Goal: Information Seeking & Learning: Learn about a topic

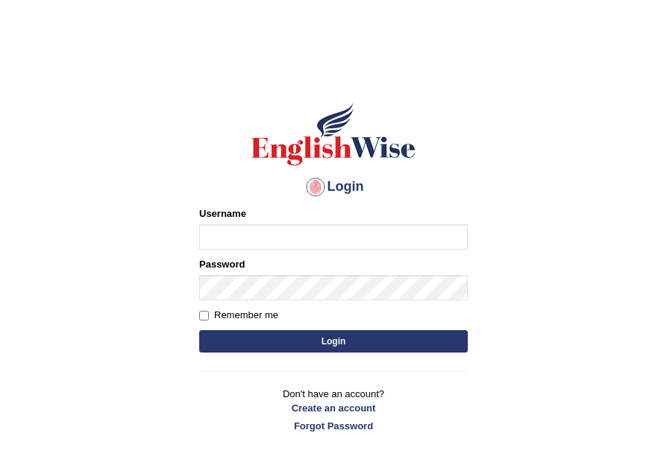
click at [353, 239] on input "Username" at bounding box center [333, 236] width 268 height 25
type input "Jade0806"
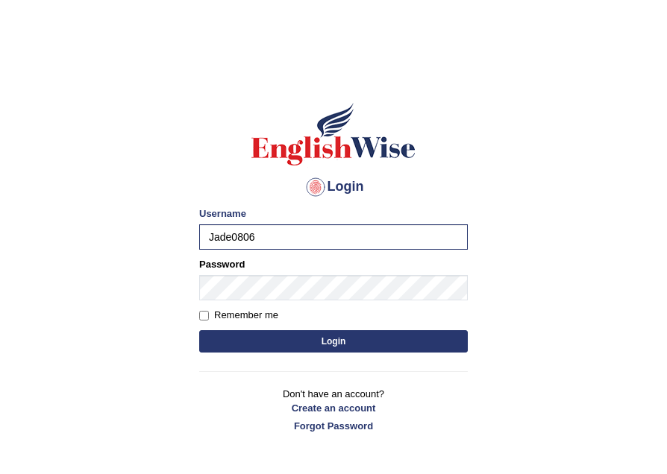
click at [309, 338] on button "Login" at bounding box center [333, 341] width 268 height 22
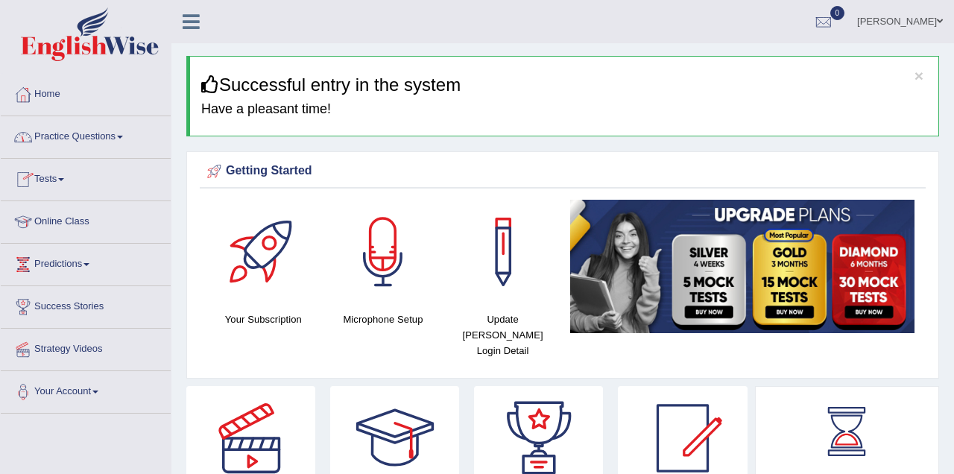
click at [81, 139] on link "Practice Questions" at bounding box center [86, 134] width 170 height 37
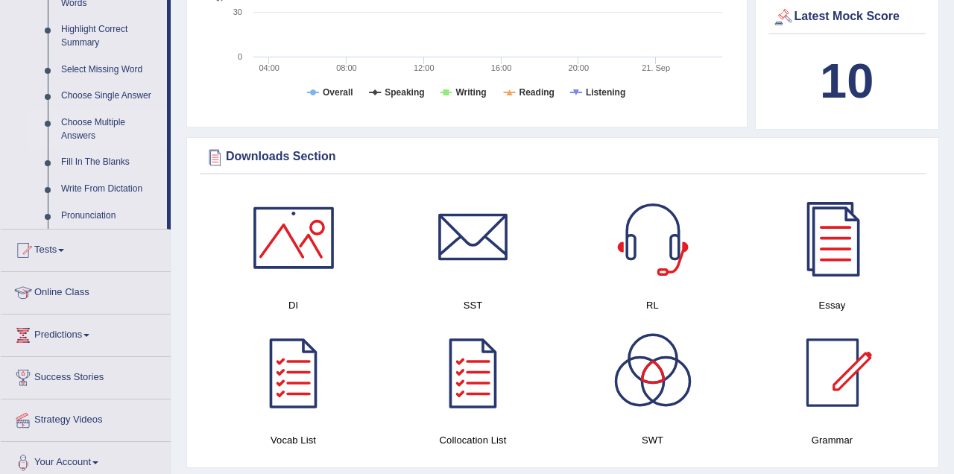
scroll to position [820, 0]
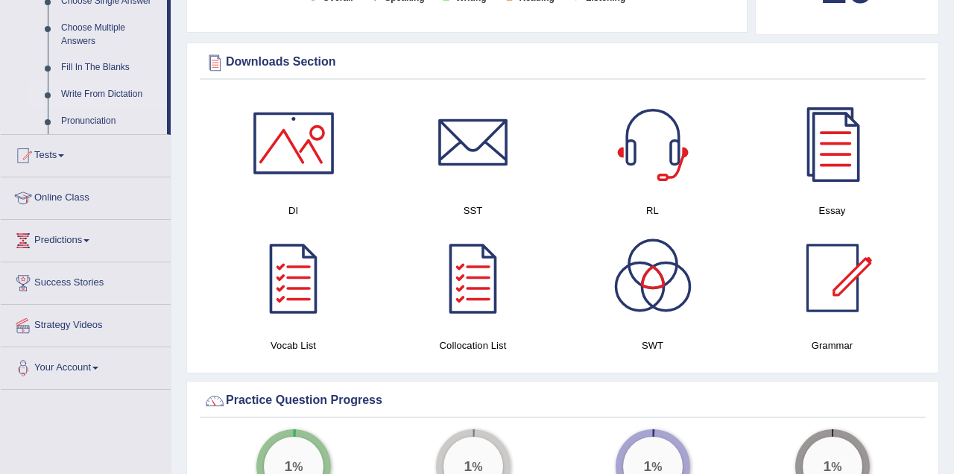
click at [109, 91] on link "Write From Dictation" at bounding box center [110, 94] width 113 height 27
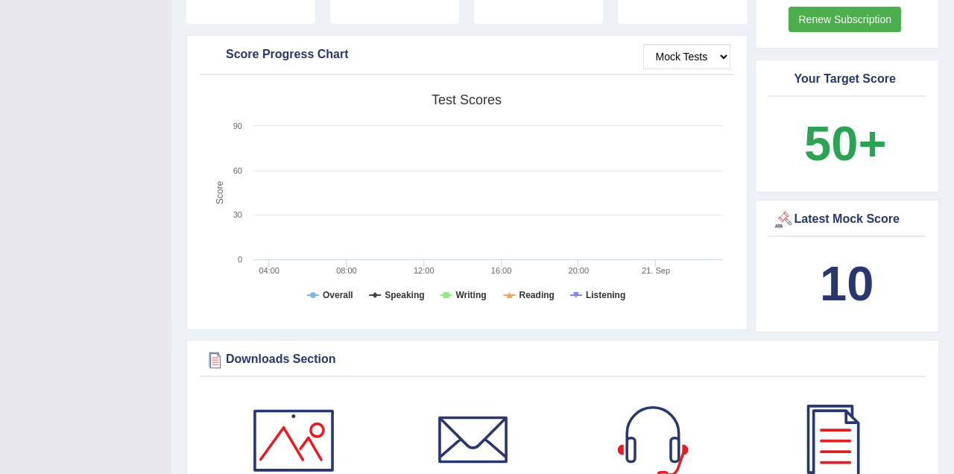
scroll to position [632, 0]
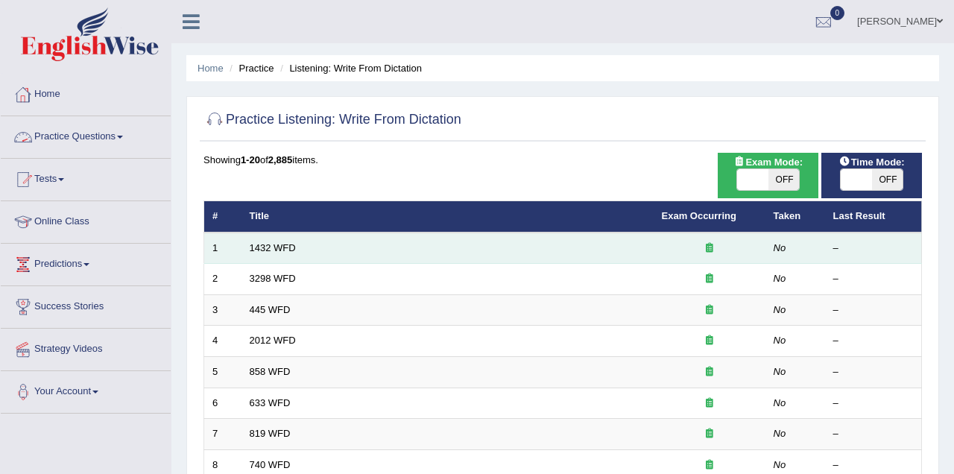
click at [298, 252] on td "1432 WFD" at bounding box center [448, 248] width 412 height 31
click at [254, 246] on link "1432 WFD" at bounding box center [273, 247] width 46 height 11
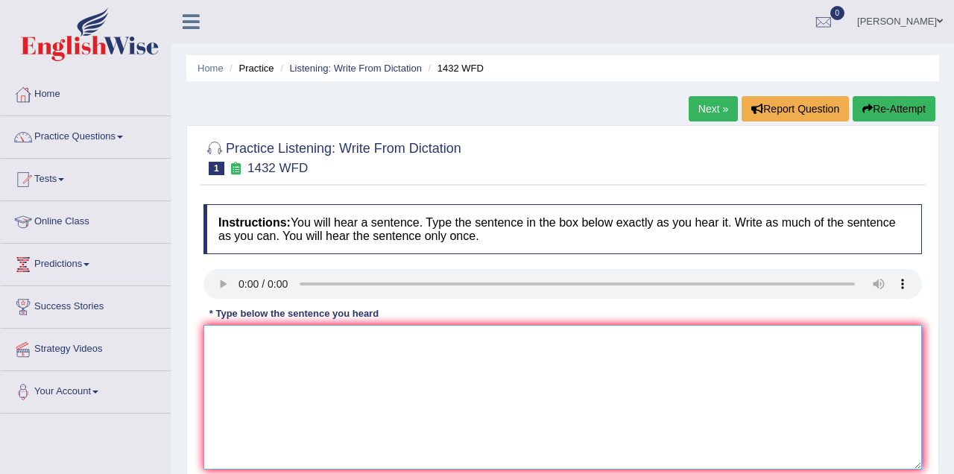
click at [285, 379] on textarea at bounding box center [563, 397] width 719 height 145
click at [235, 340] on textarea "most physical activity are mos" at bounding box center [563, 397] width 719 height 145
click at [237, 342] on textarea "most physical activity are mos" at bounding box center [563, 397] width 719 height 145
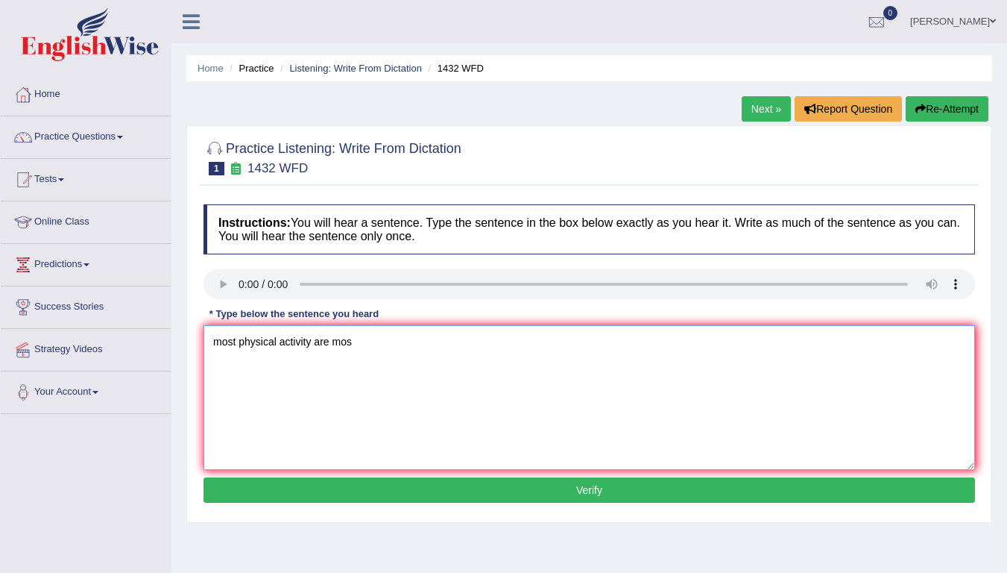
click at [237, 342] on textarea "most physical activity are mos" at bounding box center [590, 397] width 772 height 145
drag, startPoint x: 373, startPoint y: 347, endPoint x: 388, endPoint y: 359, distance: 20.1
click at [374, 350] on textarea "more physical activity are mos" at bounding box center [590, 397] width 772 height 145
click at [218, 341] on textarea "more physical activity are most binificial to your health" at bounding box center [590, 397] width 772 height 145
click at [480, 347] on textarea "More physical activity are most binificial to your health" at bounding box center [590, 397] width 772 height 145
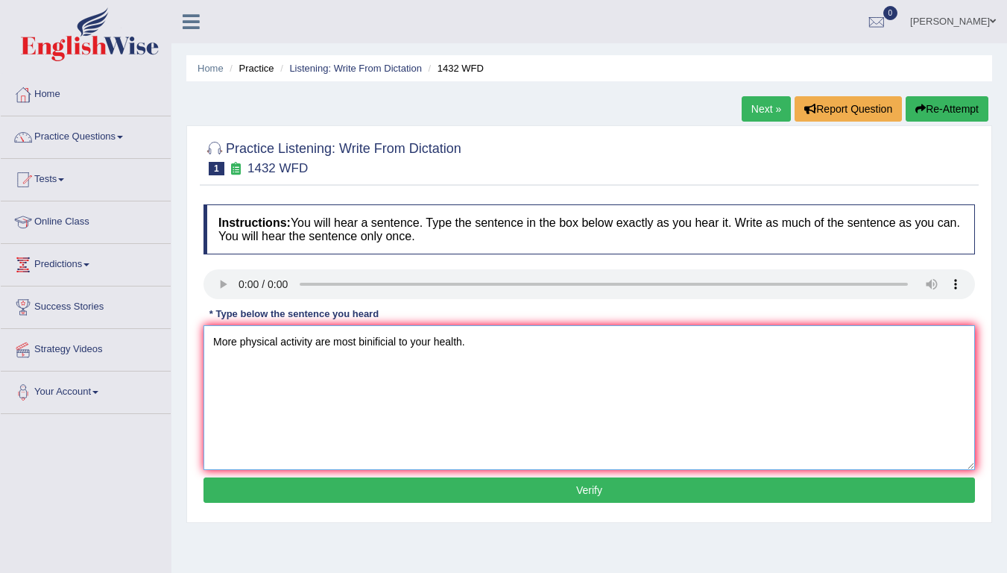
type textarea "More physical activity are most binificial to your health."
click at [606, 473] on button "Verify" at bounding box center [590, 489] width 772 height 25
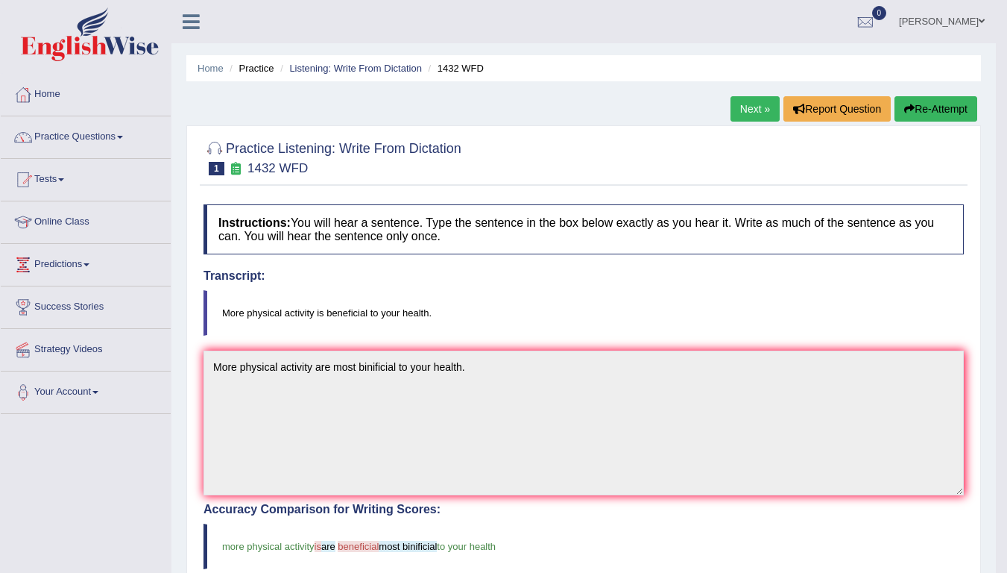
click at [753, 107] on link "Next »" at bounding box center [755, 108] width 49 height 25
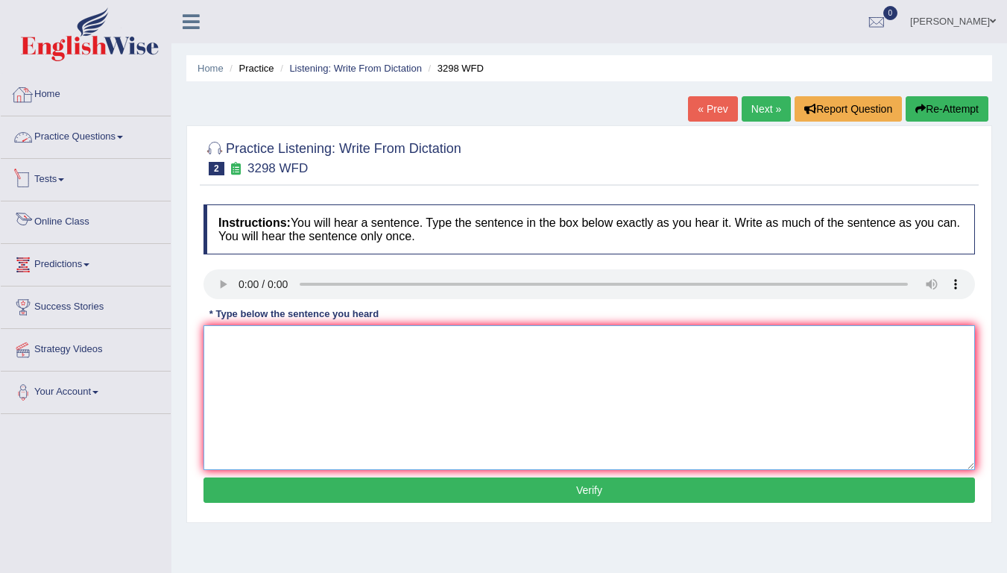
click at [305, 366] on textarea at bounding box center [590, 397] width 772 height 145
type textarea "Animal vehavior are has similar aspicts to human."
click at [626, 496] on button "Verify" at bounding box center [590, 489] width 772 height 25
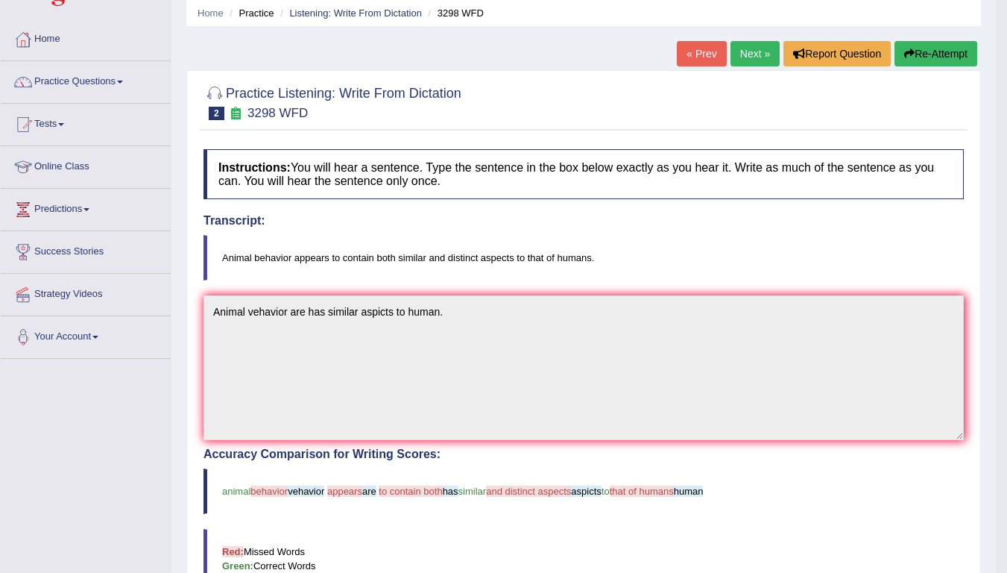
scroll to position [20, 0]
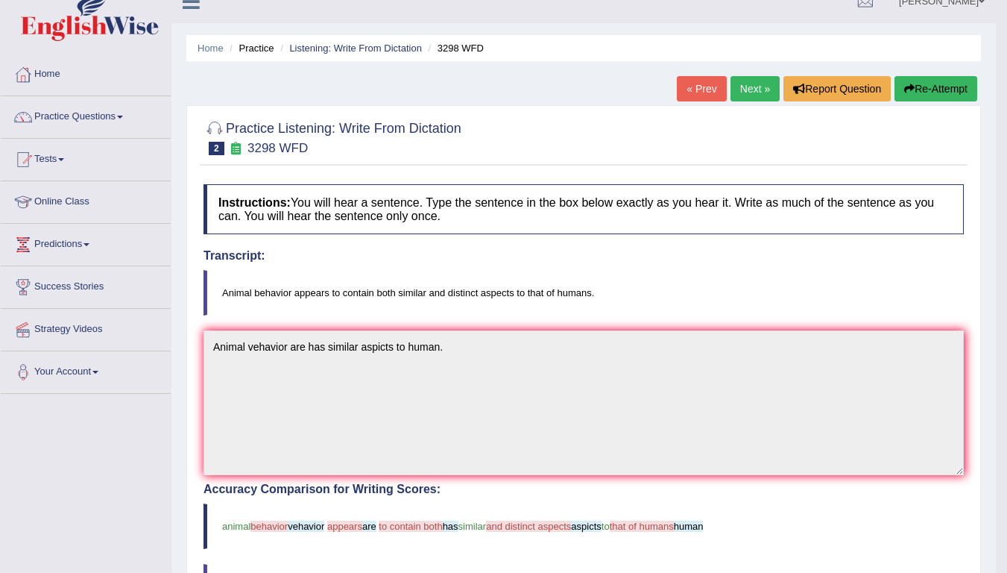
click at [752, 86] on link "Next »" at bounding box center [755, 88] width 49 height 25
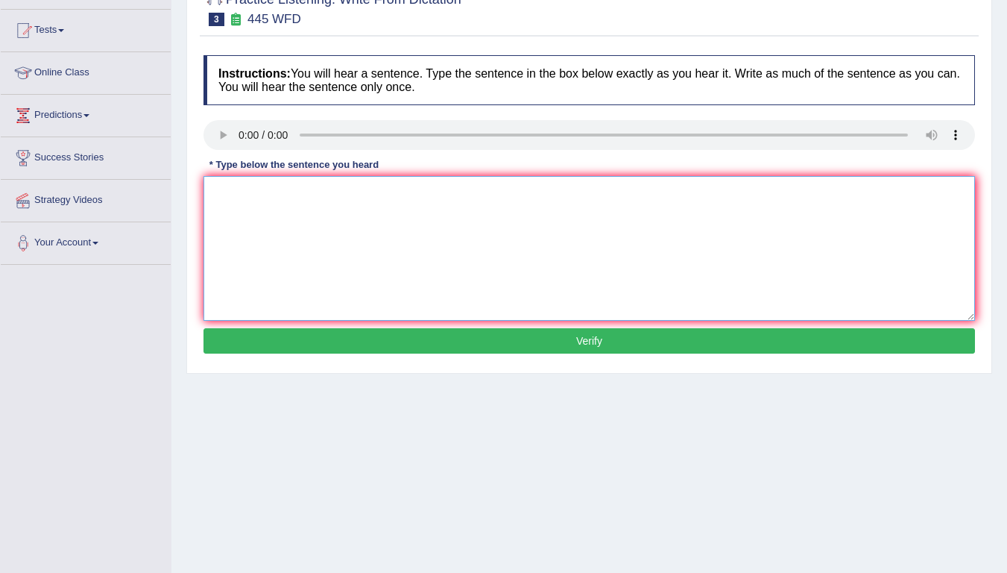
click at [260, 235] on textarea at bounding box center [590, 248] width 772 height 145
type textarea "The american astronomier are made a decission to landing the spaceship on mars."
click at [717, 344] on button "Verify" at bounding box center [590, 340] width 772 height 25
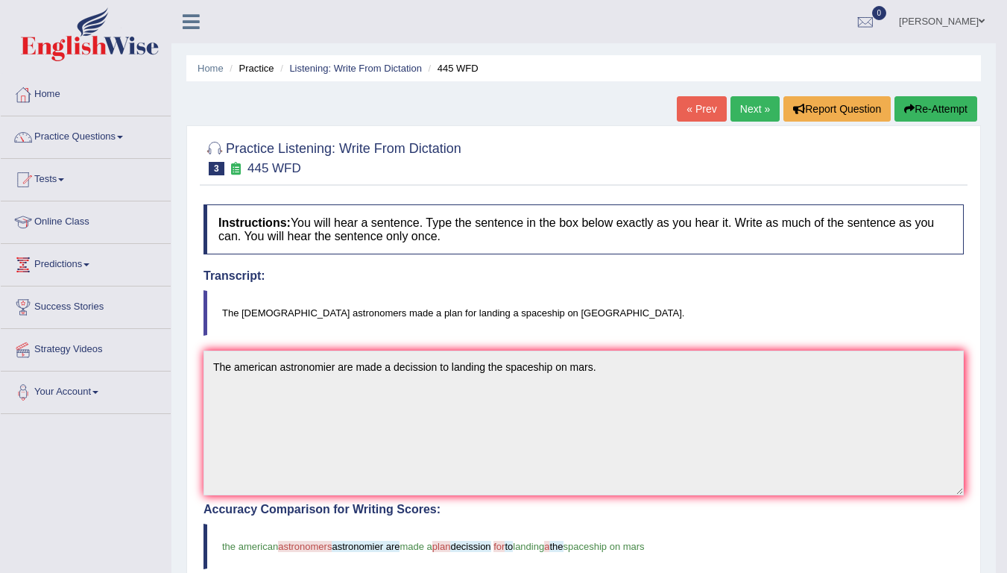
click at [759, 107] on link "Next »" at bounding box center [755, 108] width 49 height 25
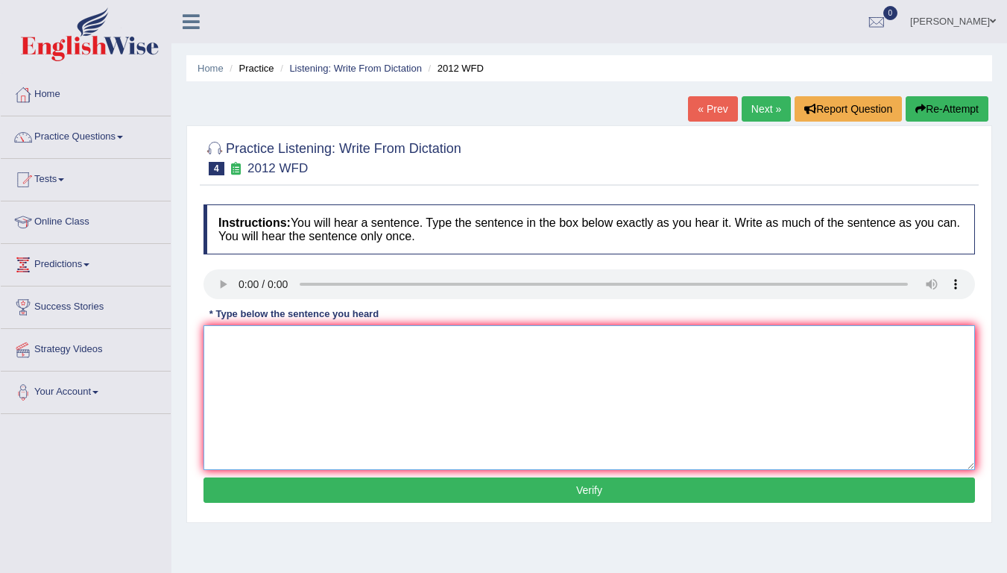
click at [484, 428] on textarea at bounding box center [590, 397] width 772 height 145
click at [353, 342] on textarea "There is a grate deal to dedate on this topic." at bounding box center [590, 397] width 772 height 145
click at [238, 339] on textarea "There is a grate deal to dedate dibate on this topic." at bounding box center [590, 397] width 772 height 145
type textarea "There There's is a grate deal to dedate dibate on this topic."
click at [622, 491] on button "Verify" at bounding box center [590, 489] width 772 height 25
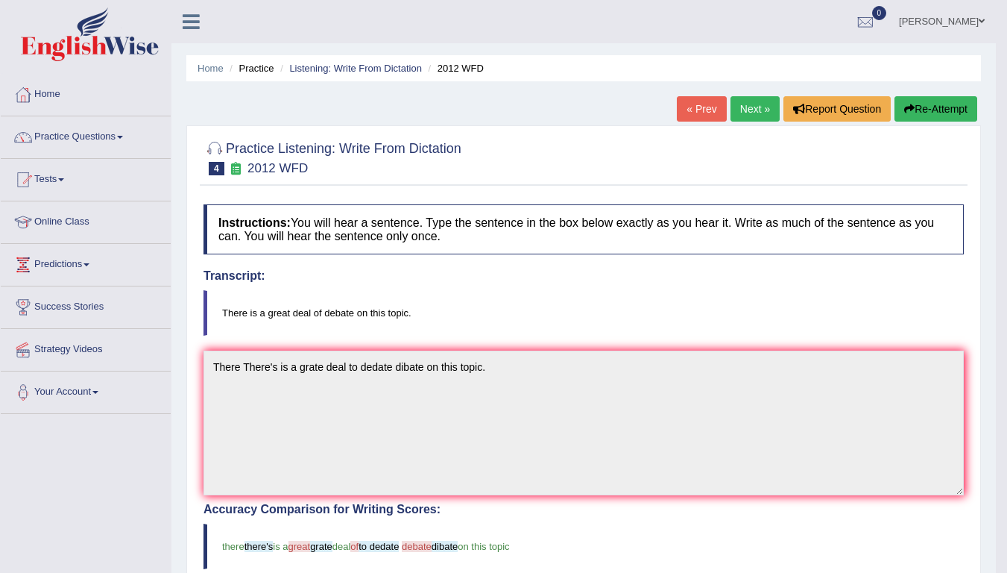
click at [747, 114] on link "Next »" at bounding box center [755, 108] width 49 height 25
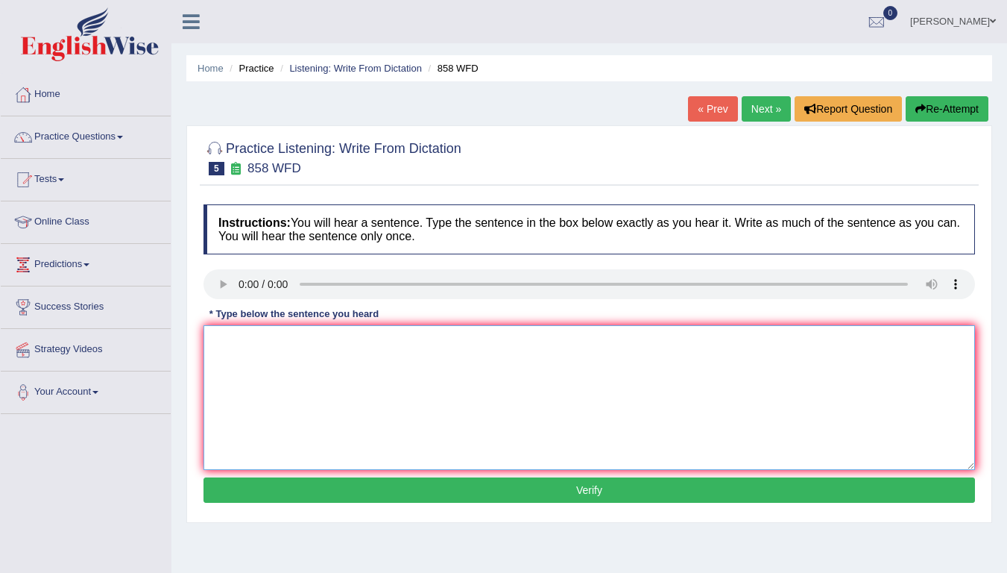
drag, startPoint x: 274, startPoint y: 388, endPoint x: 282, endPoint y: 418, distance: 30.9
click at [280, 415] on textarea at bounding box center [590, 397] width 772 height 145
type textarea "The year had made of artifacts had shape of great astorians."
click at [557, 491] on button "Verify" at bounding box center [590, 489] width 772 height 25
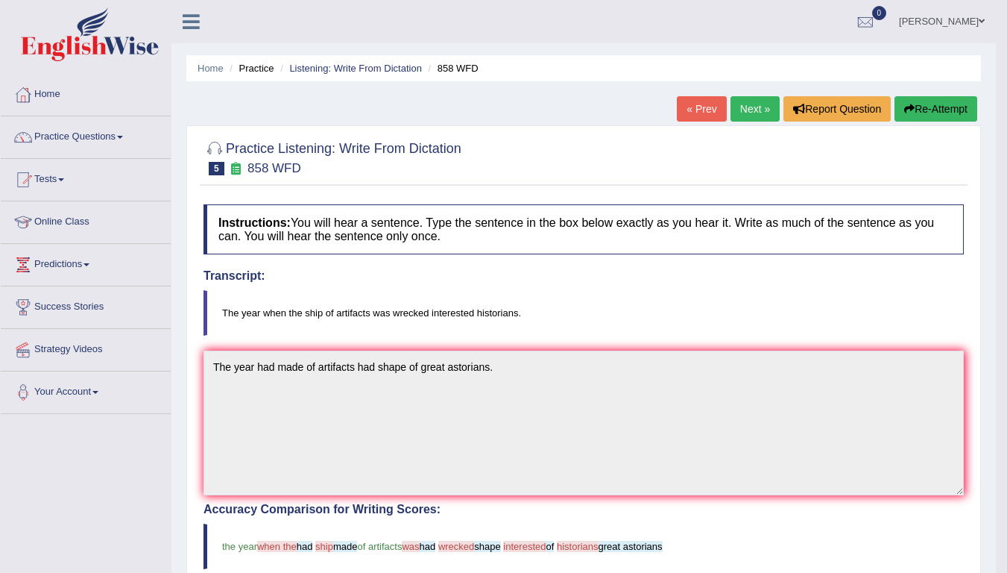
click at [758, 104] on link "Next »" at bounding box center [755, 108] width 49 height 25
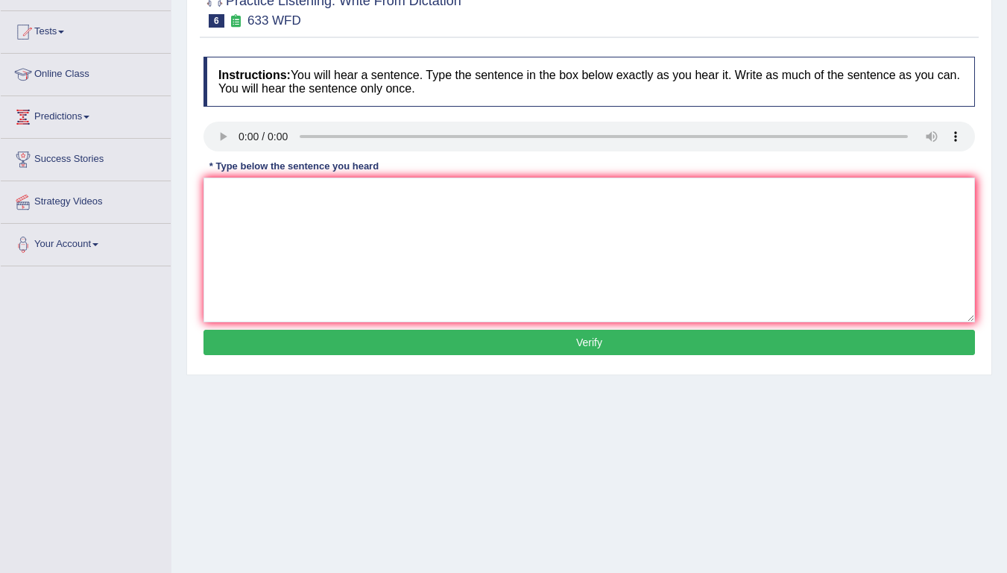
scroll to position [149, 0]
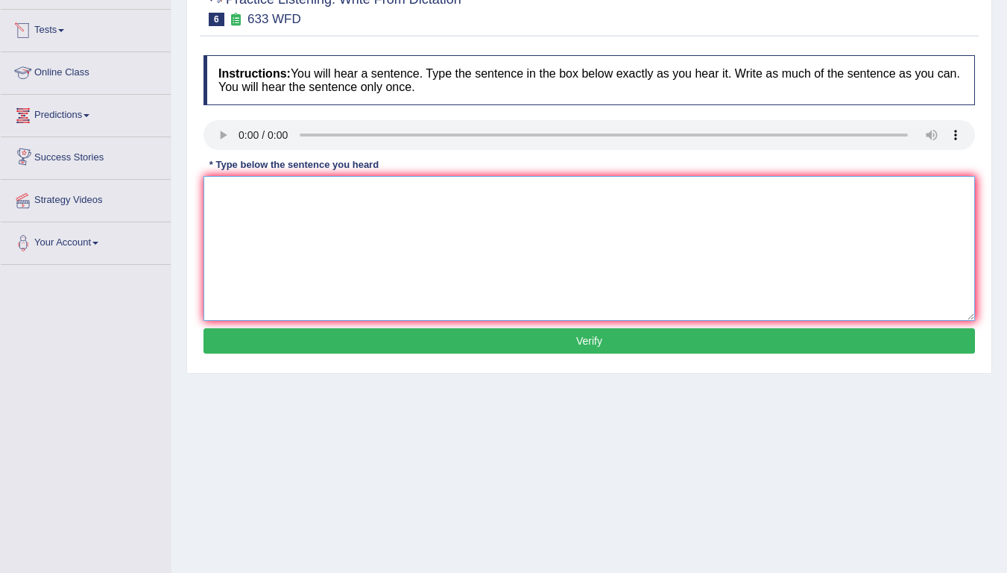
click at [246, 270] on textarea at bounding box center [590, 248] width 772 height 145
click at [217, 189] on textarea "reasech show that excercising makes your self better." at bounding box center [590, 248] width 772 height 145
type textarea "Reasech show that excercising makes your self better."
click at [386, 342] on button "Verify" at bounding box center [590, 340] width 772 height 25
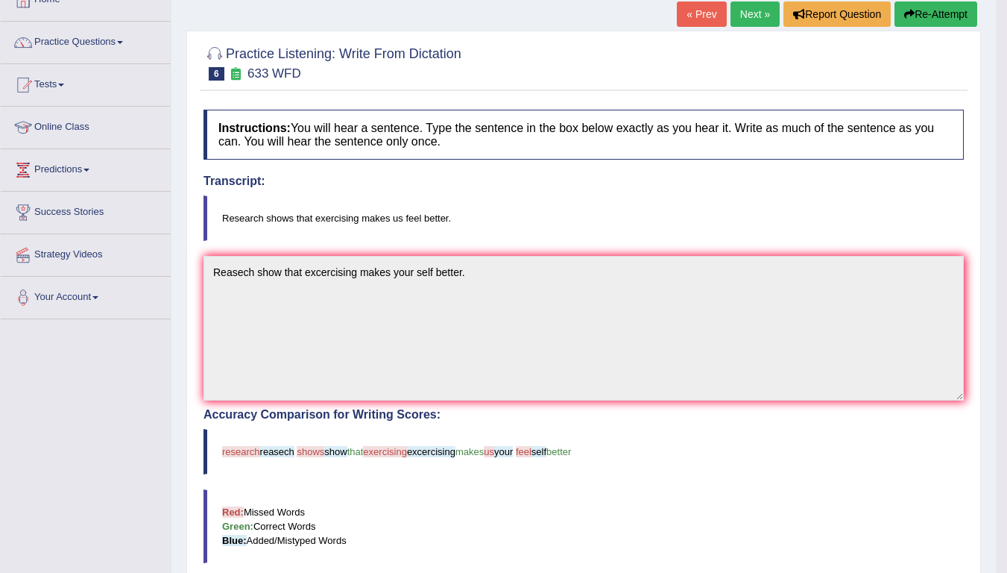
scroll to position [20, 0]
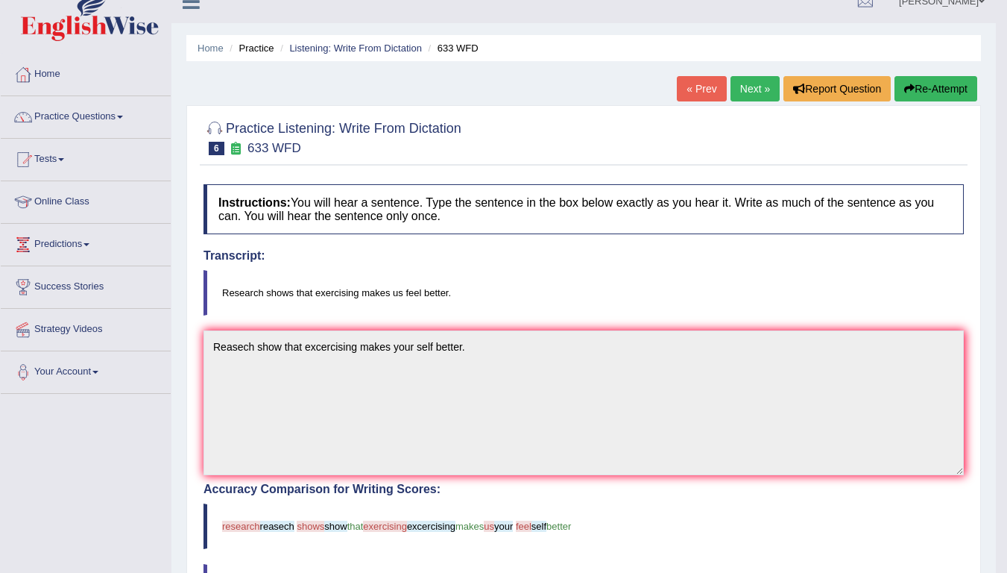
click at [744, 84] on link "Next »" at bounding box center [755, 88] width 49 height 25
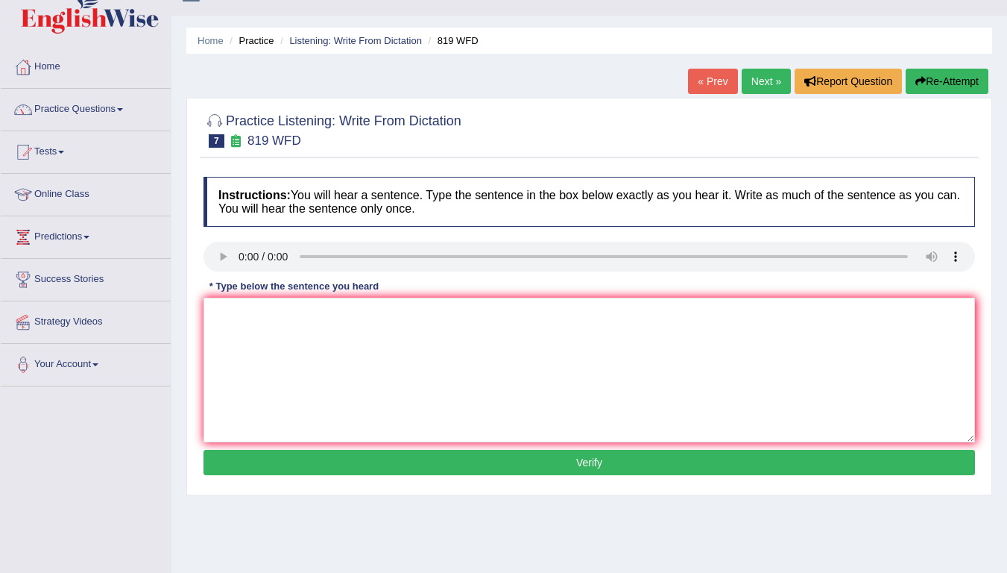
scroll to position [75, 0]
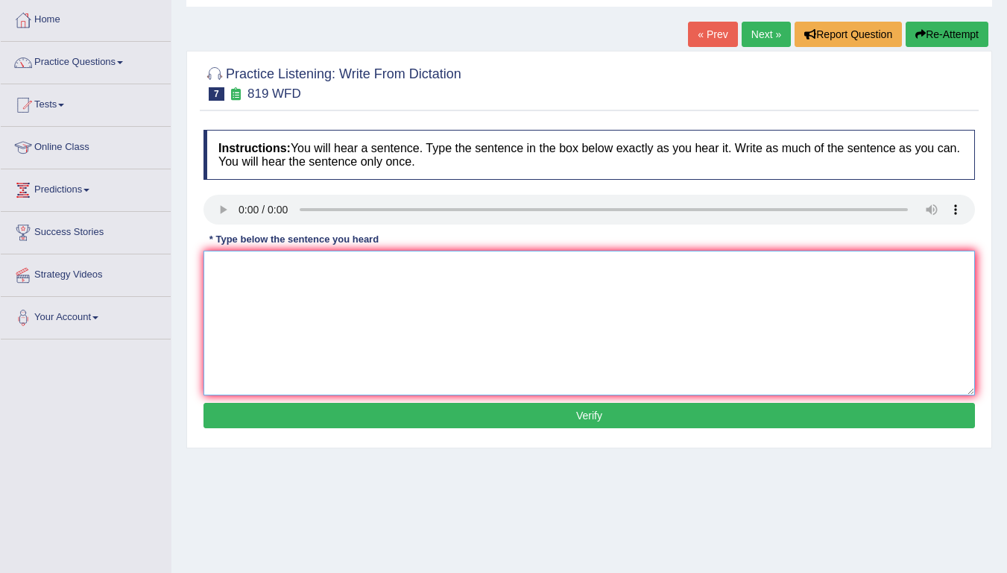
click at [262, 329] on textarea at bounding box center [590, 323] width 772 height 145
type textarea "p"
type textarea "Plants are continewed growing out ther lives."
click at [497, 410] on button "Verify" at bounding box center [590, 415] width 772 height 25
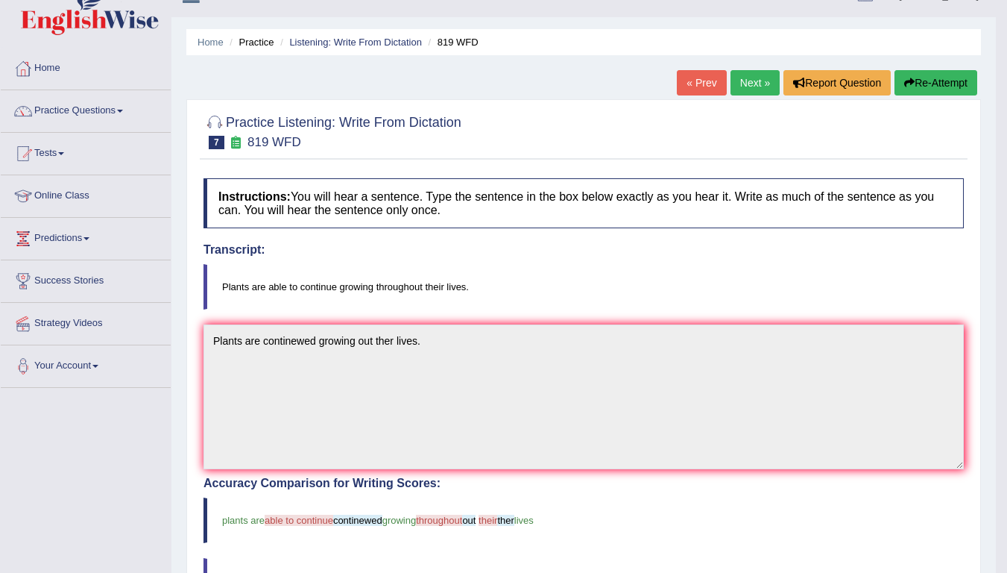
scroll to position [0, 0]
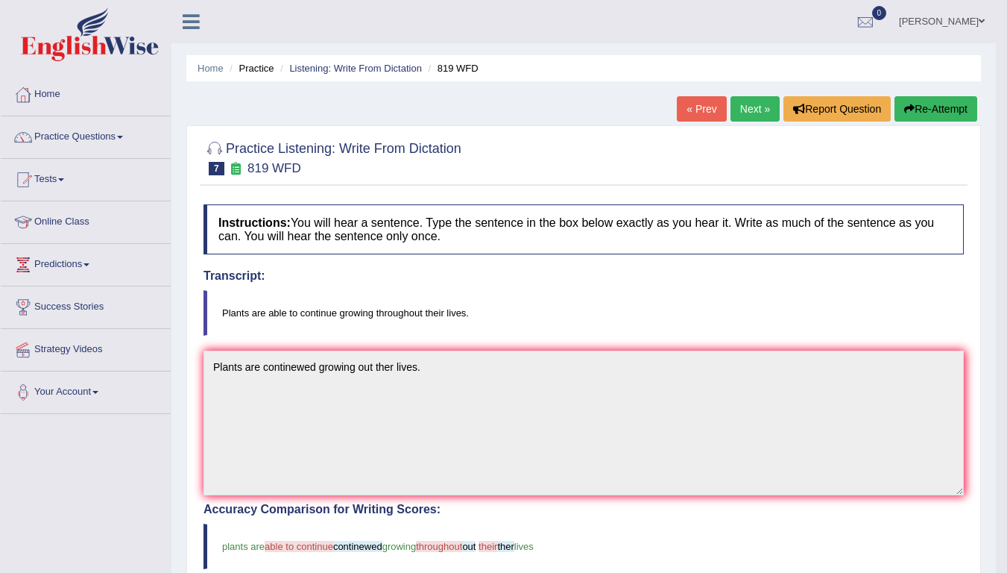
click at [757, 110] on link "Next »" at bounding box center [755, 108] width 49 height 25
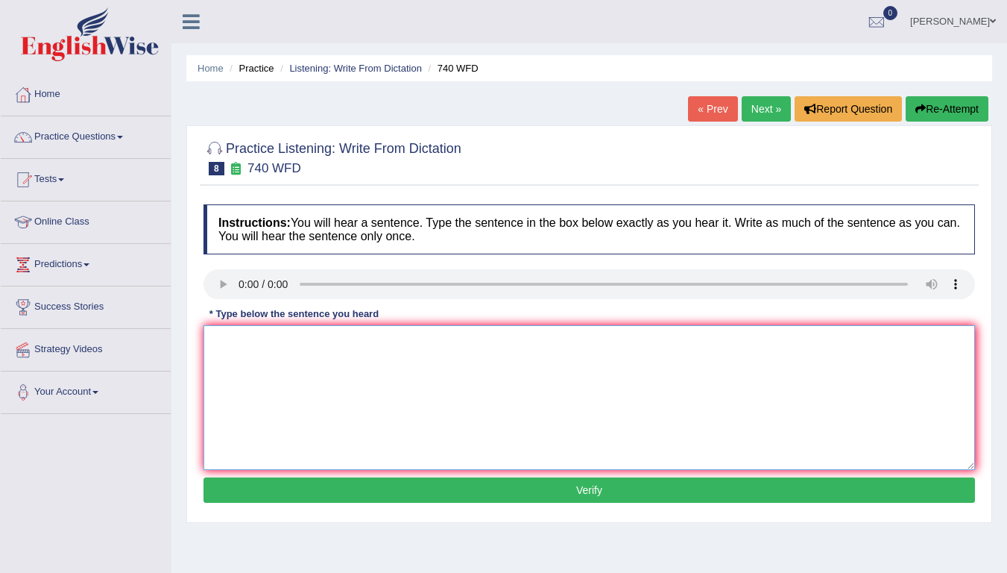
click at [313, 394] on textarea at bounding box center [590, 397] width 772 height 145
type textarea "A seres of observation are careed out inside the class room."
click at [523, 485] on button "Verify" at bounding box center [590, 489] width 772 height 25
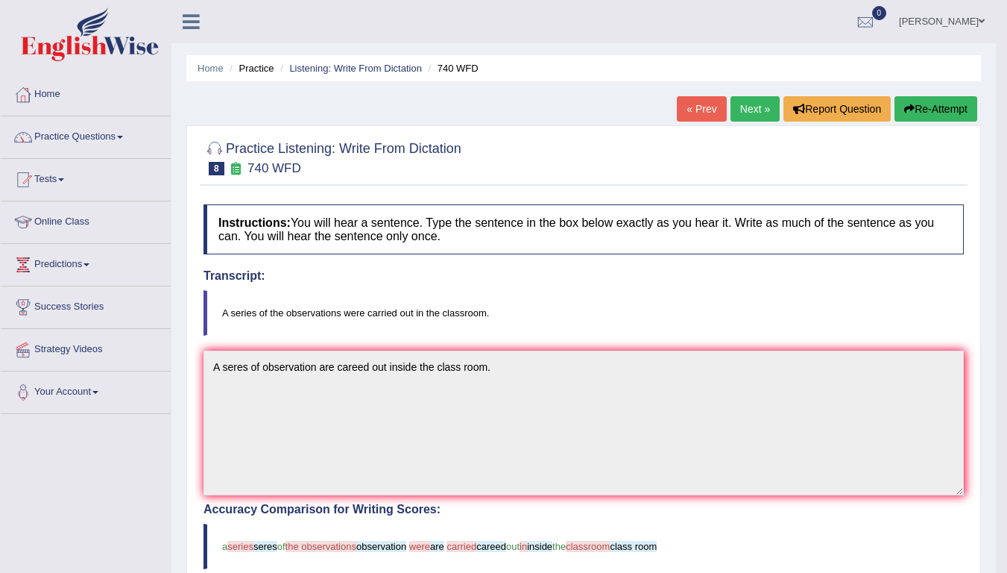
click at [754, 104] on link "Next »" at bounding box center [755, 108] width 49 height 25
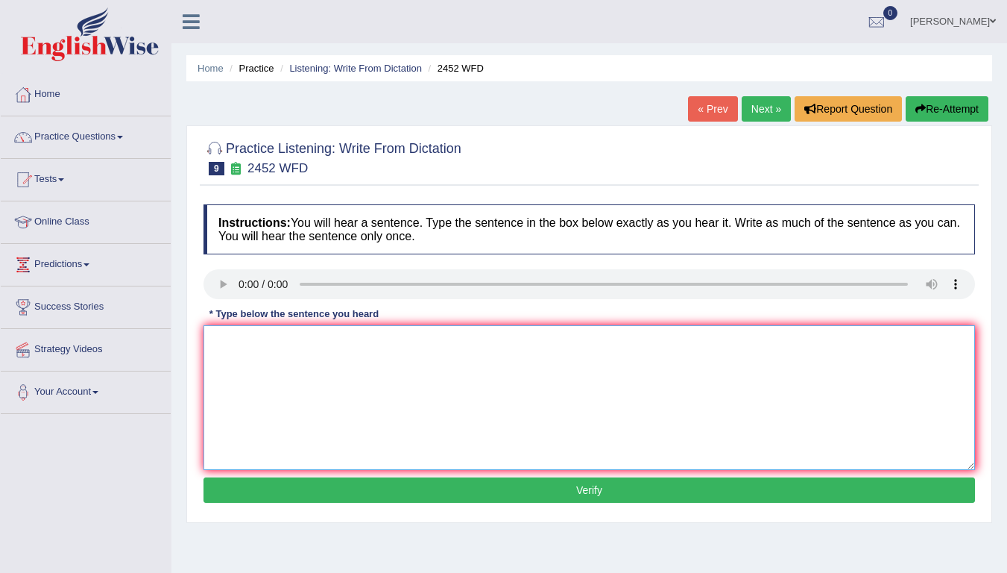
click at [301, 396] on textarea at bounding box center [590, 397] width 772 height 145
type textarea "It is a devate about the value of knowledge knolegde."
click at [542, 495] on button "Verify" at bounding box center [590, 489] width 772 height 25
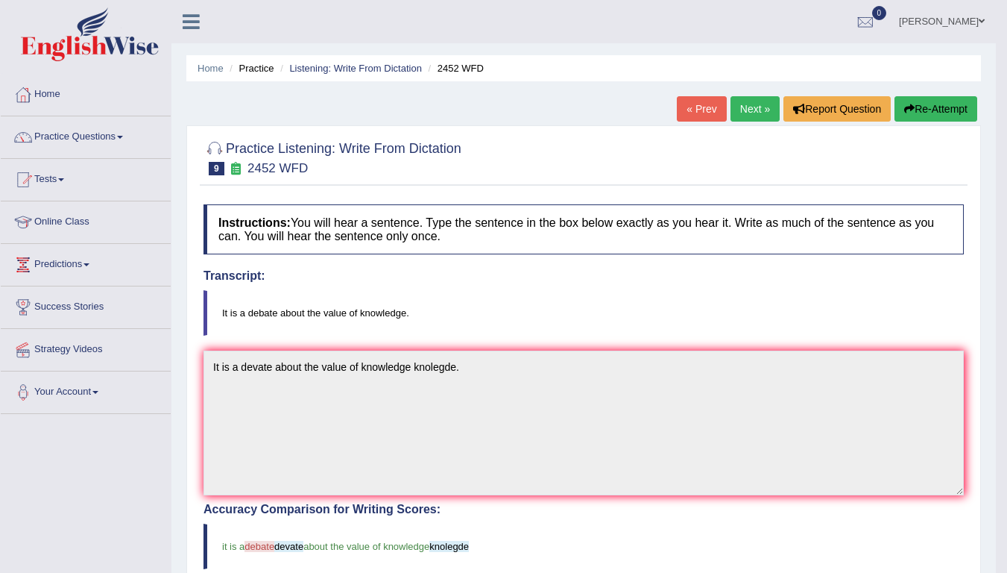
click at [752, 110] on link "Next »" at bounding box center [755, 108] width 49 height 25
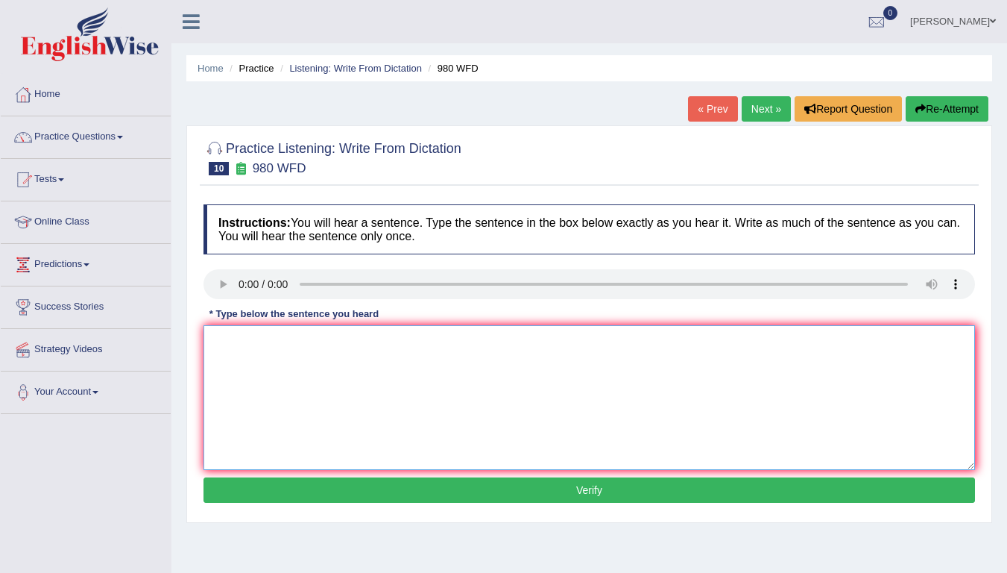
click at [483, 432] on textarea at bounding box center [590, 397] width 772 height 145
type textarea "Yuor ideas are debate and discus about language and tutorials tutorial."
click at [463, 485] on button "Verify" at bounding box center [590, 489] width 772 height 25
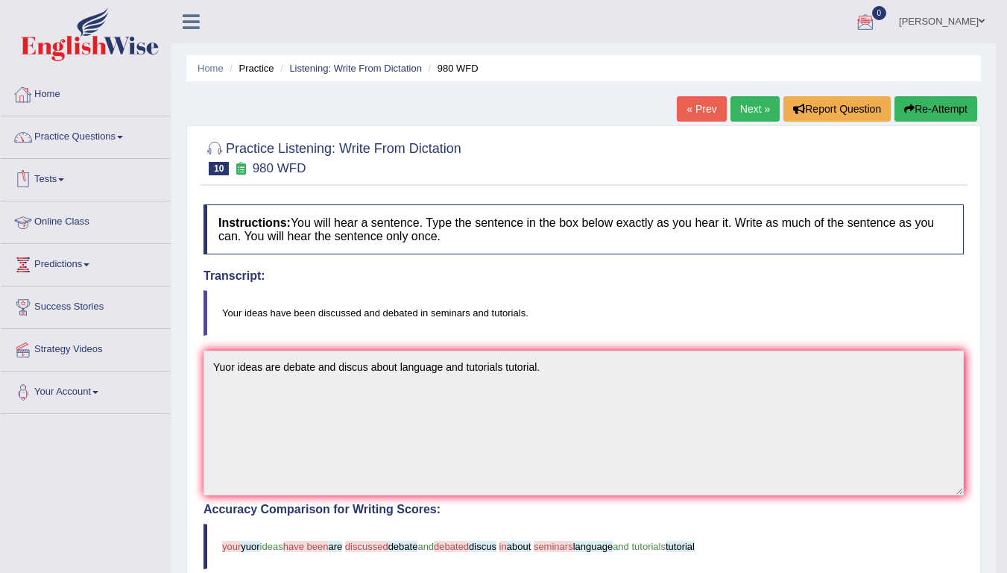
click at [50, 89] on link "Home" at bounding box center [86, 92] width 170 height 37
